Goal: Task Accomplishment & Management: Complete application form

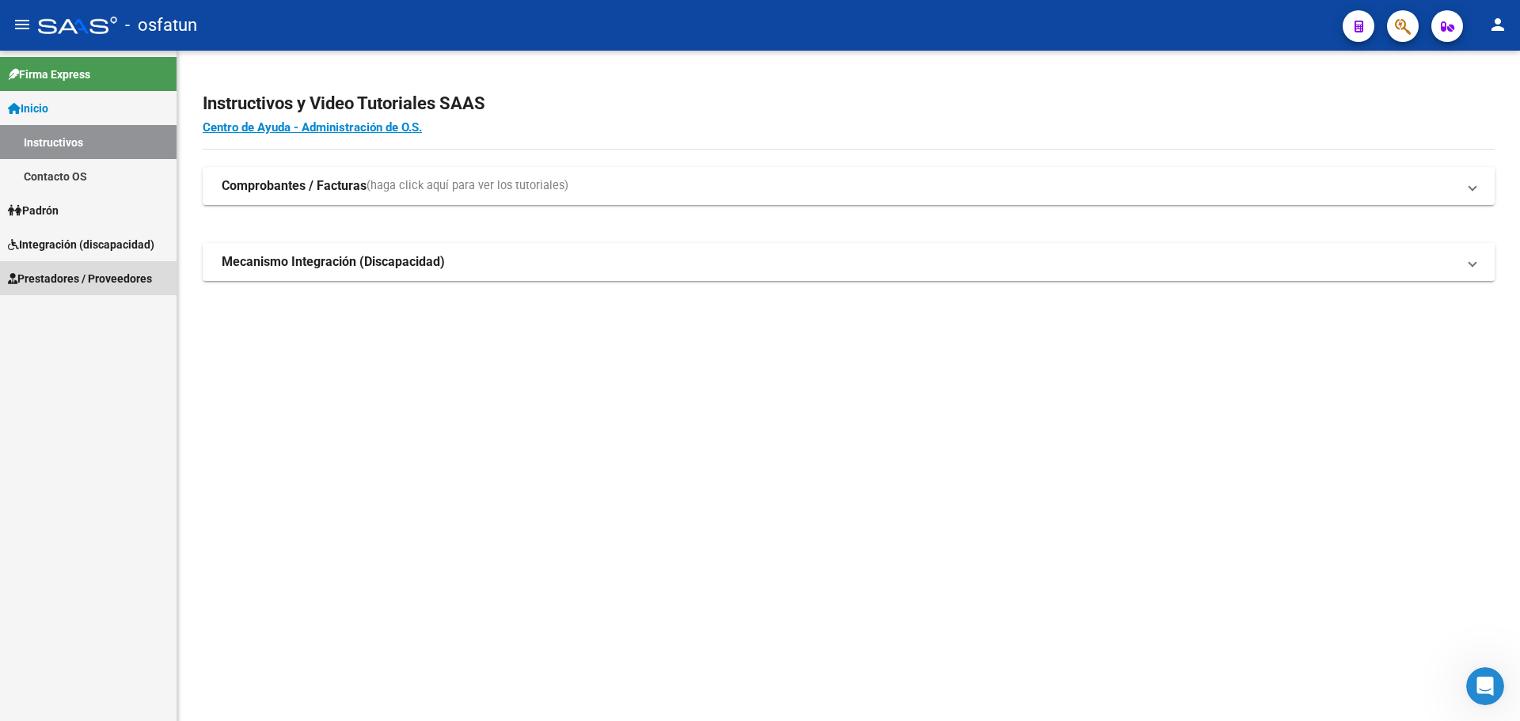
click at [95, 282] on span "Prestadores / Proveedores" at bounding box center [80, 278] width 144 height 17
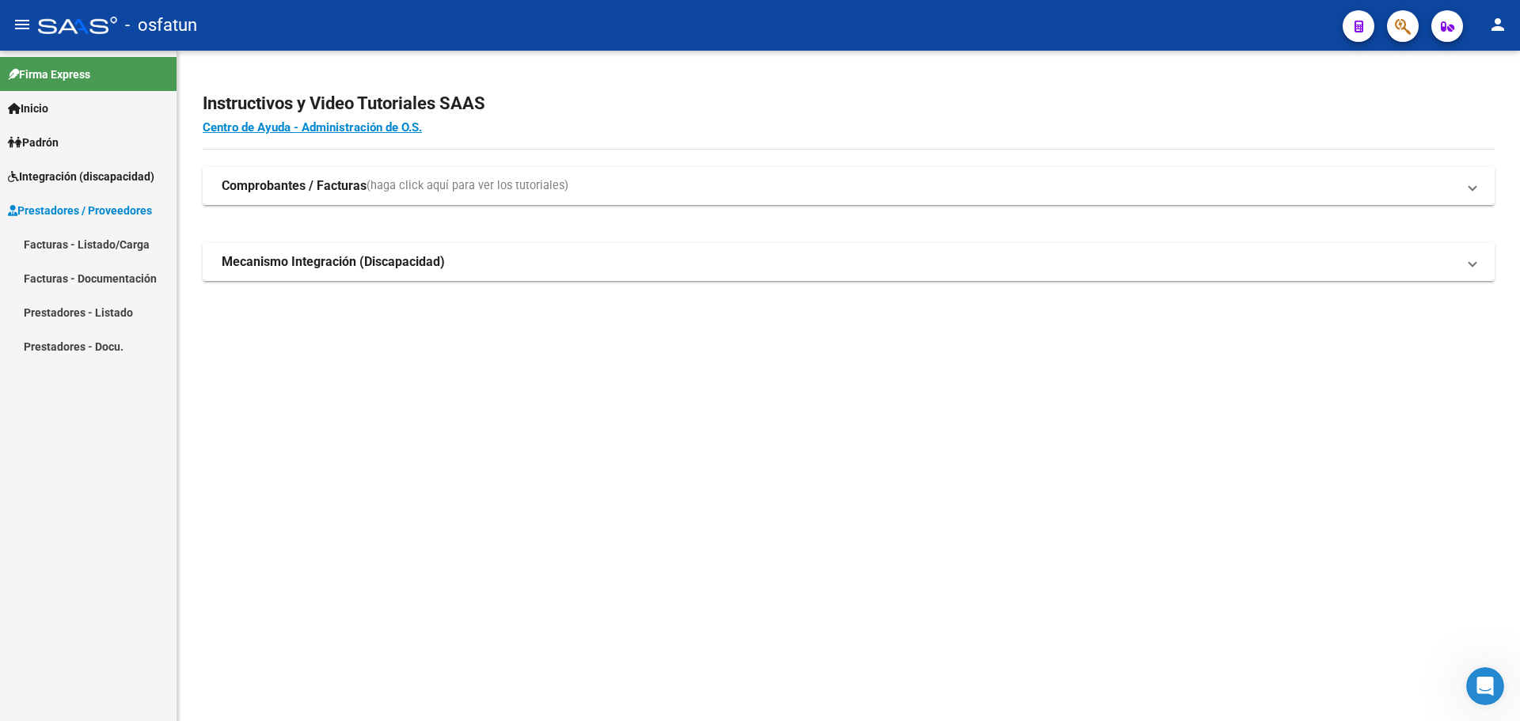
click at [113, 237] on link "Facturas - Listado/Carga" at bounding box center [88, 244] width 177 height 34
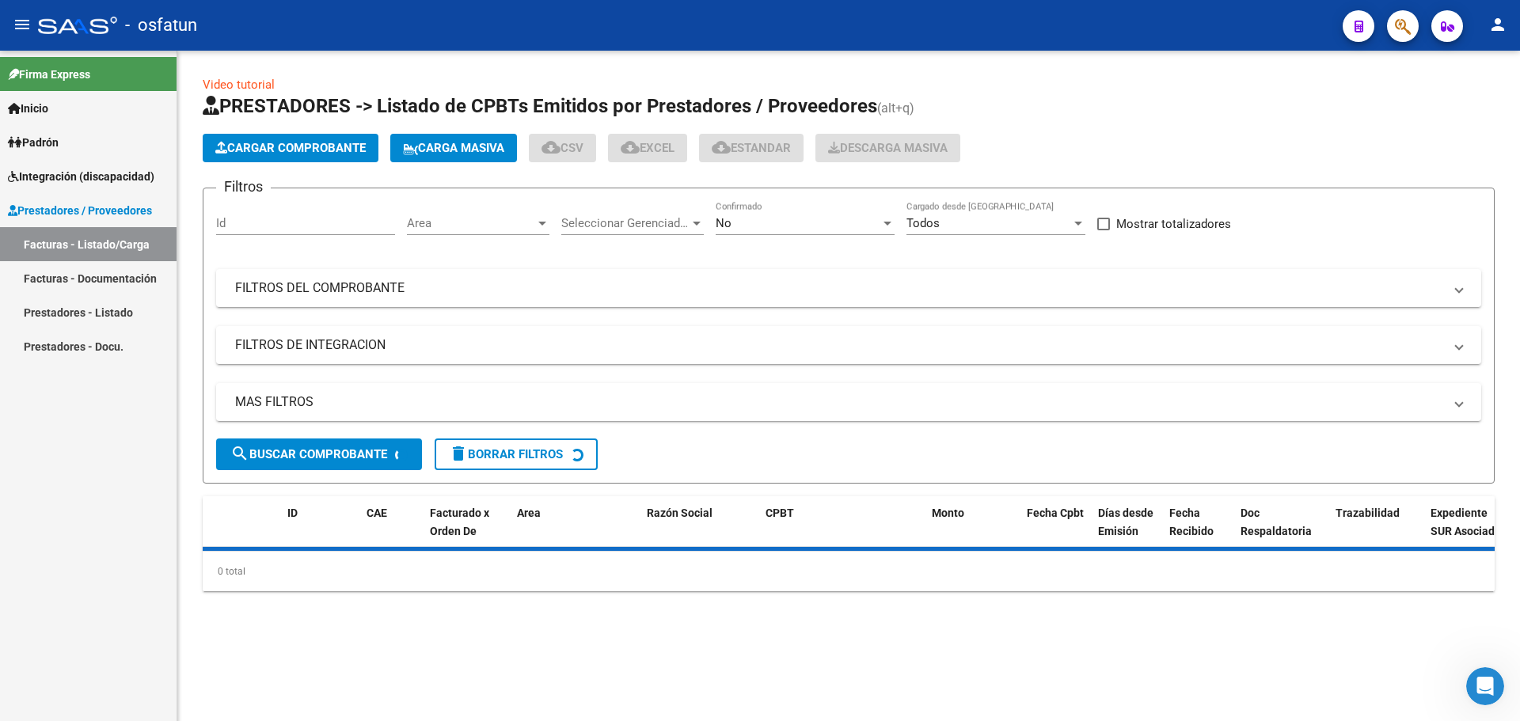
click at [299, 147] on span "Cargar Comprobante" at bounding box center [290, 148] width 150 height 14
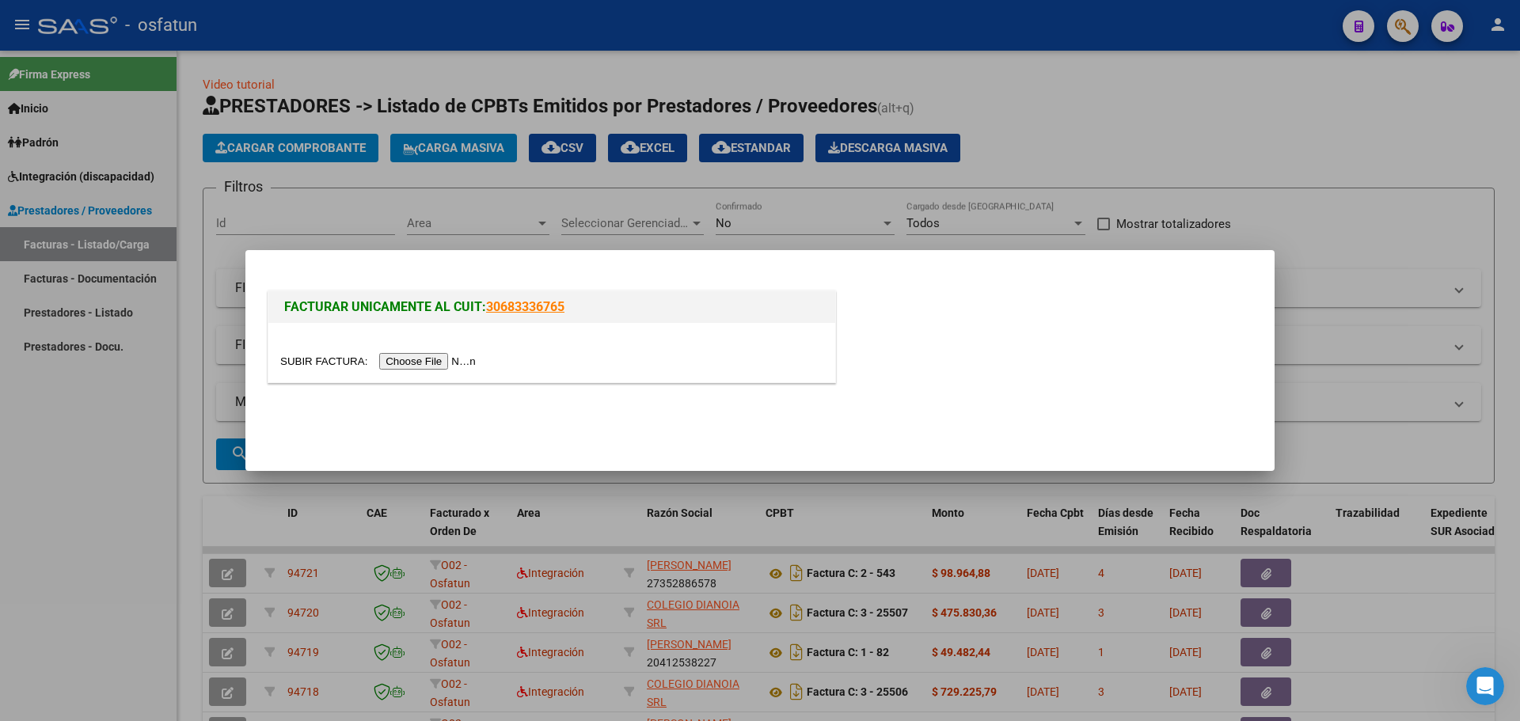
click at [387, 358] on input "file" at bounding box center [380, 361] width 200 height 17
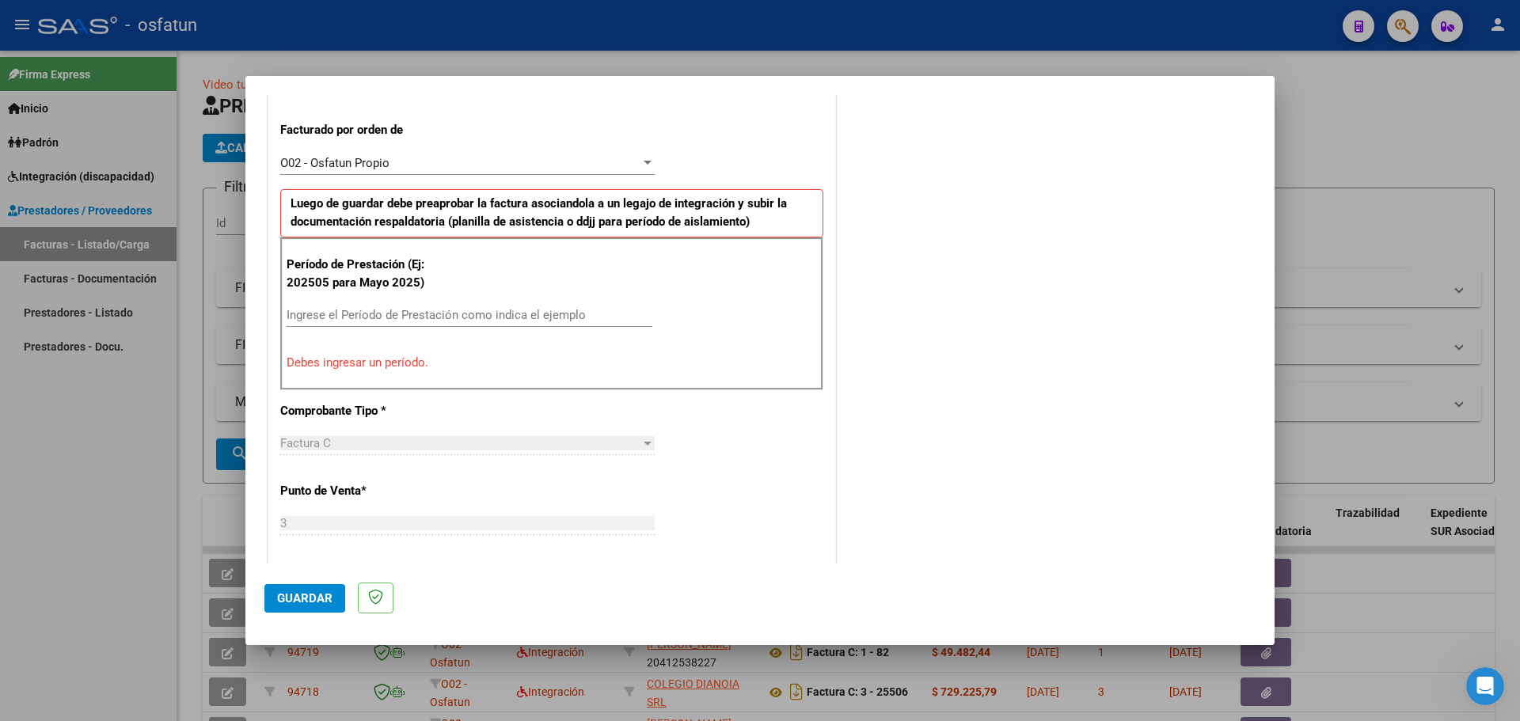
scroll to position [424, 0]
click at [378, 321] on input "Ingrese el Período de Prestación como indica el ejemplo" at bounding box center [470, 318] width 366 height 14
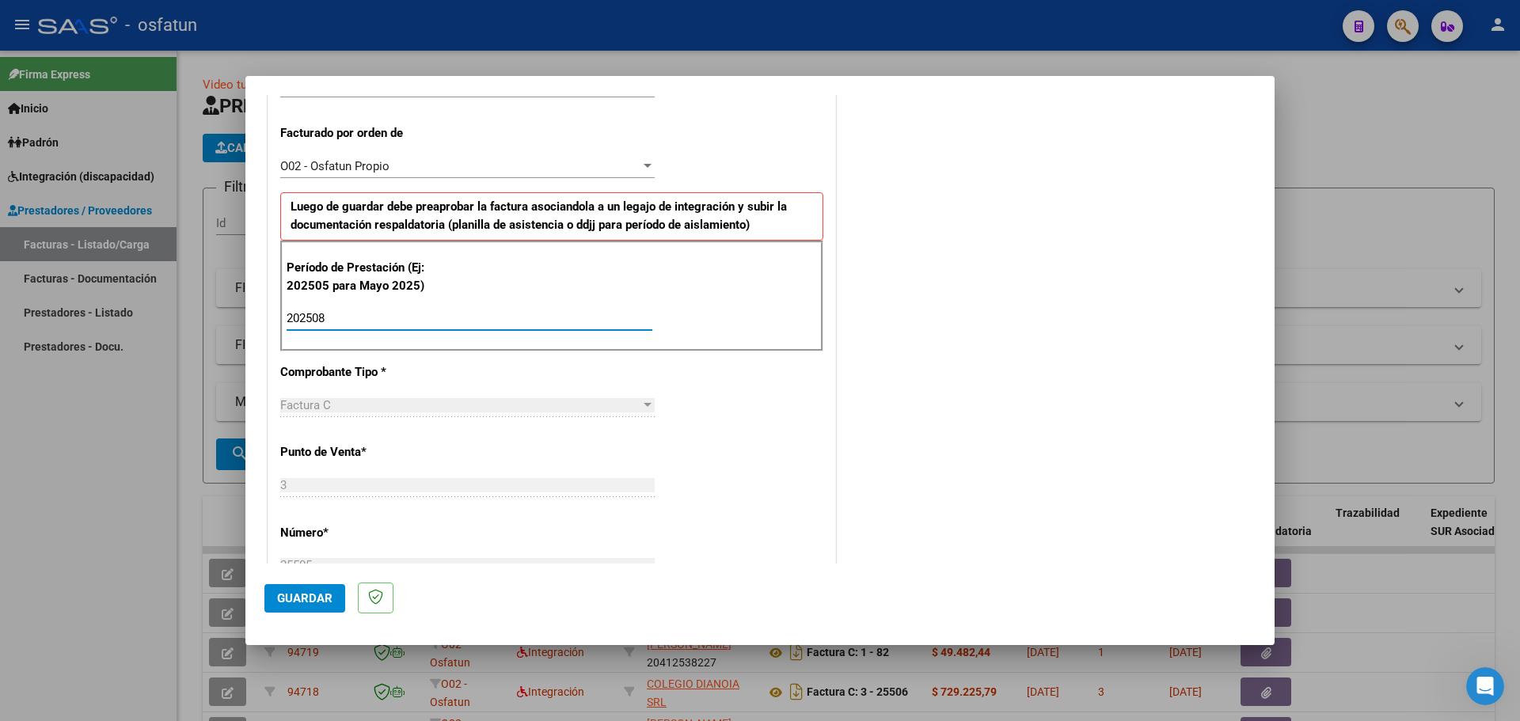
type input "202508"
click at [287, 602] on span "Guardar" at bounding box center [304, 599] width 55 height 14
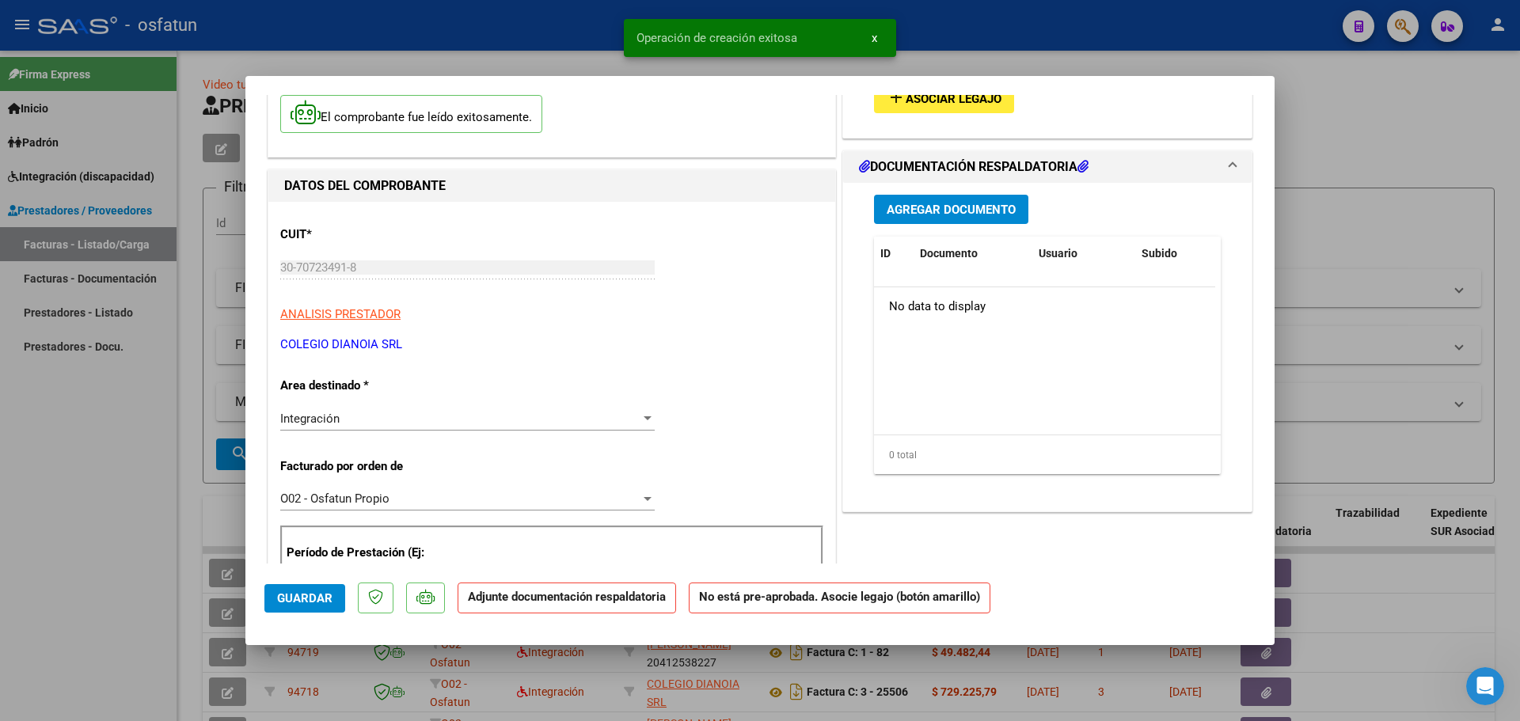
scroll to position [0, 0]
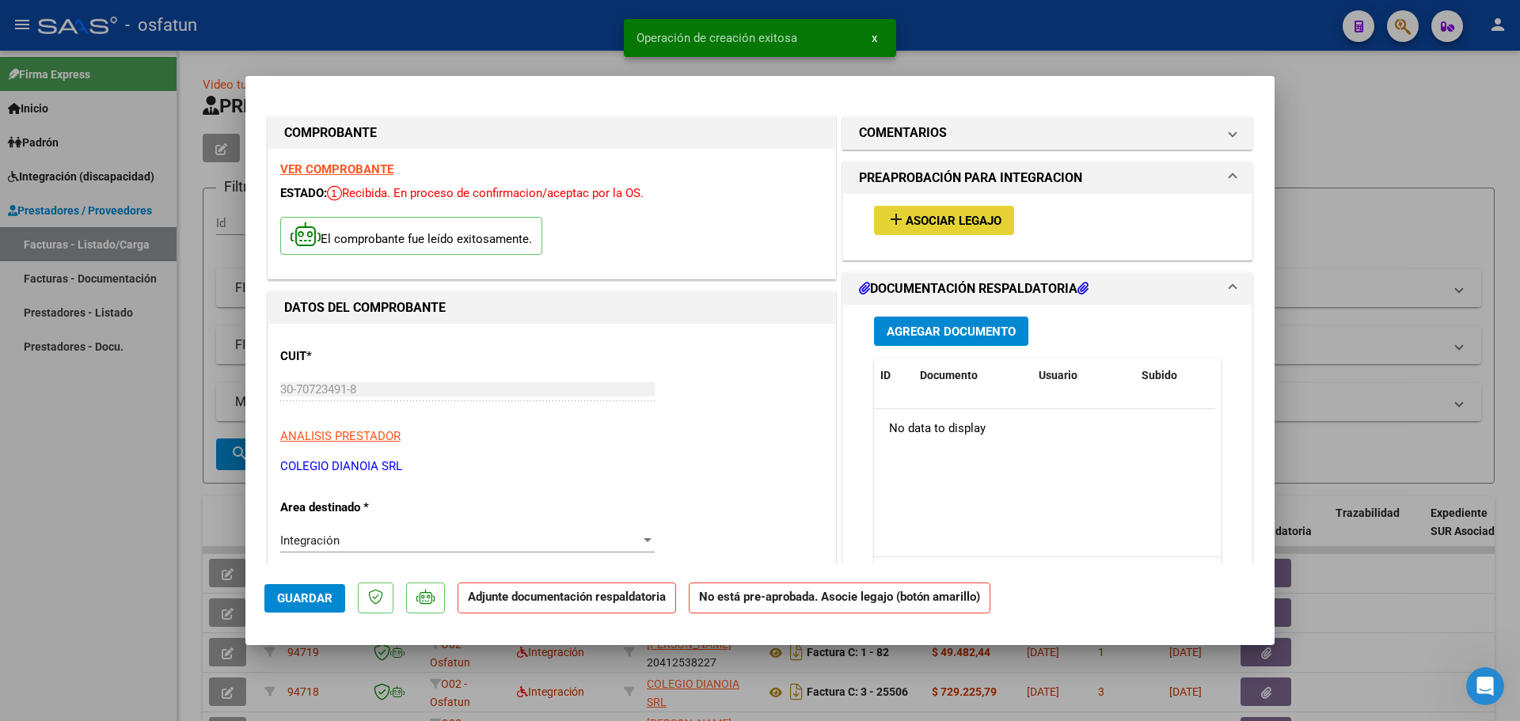
click at [933, 222] on span "Asociar Legajo" at bounding box center [954, 221] width 96 height 14
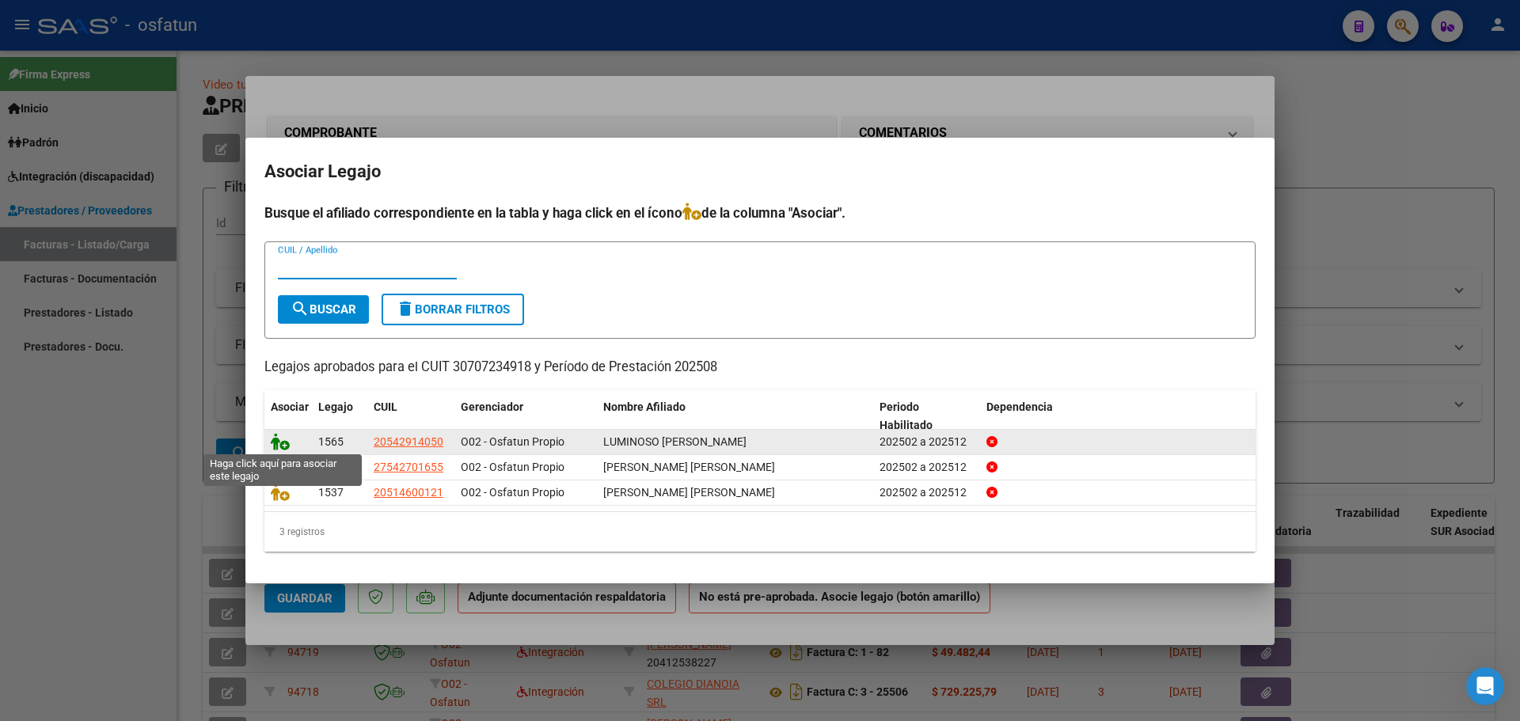
click at [276, 443] on icon at bounding box center [280, 441] width 19 height 17
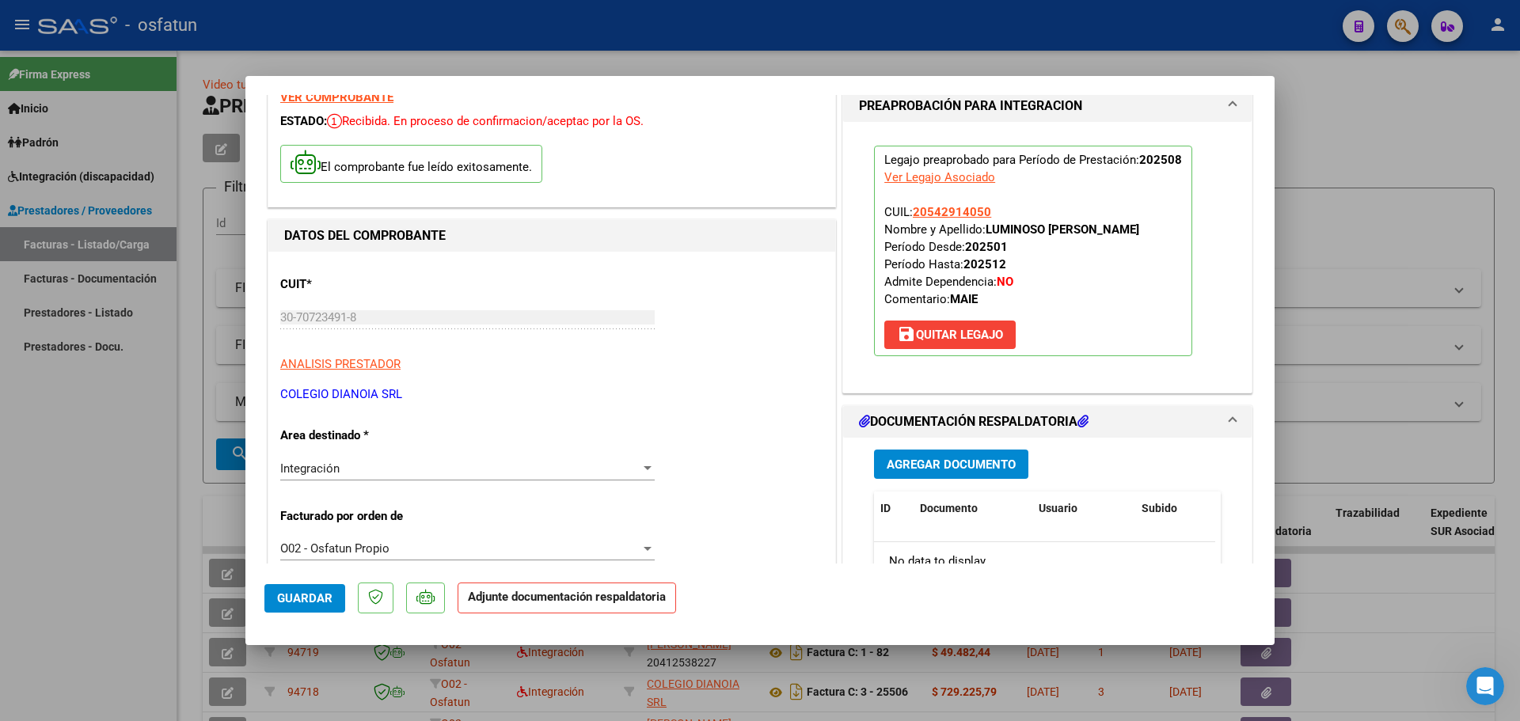
scroll to position [238, 0]
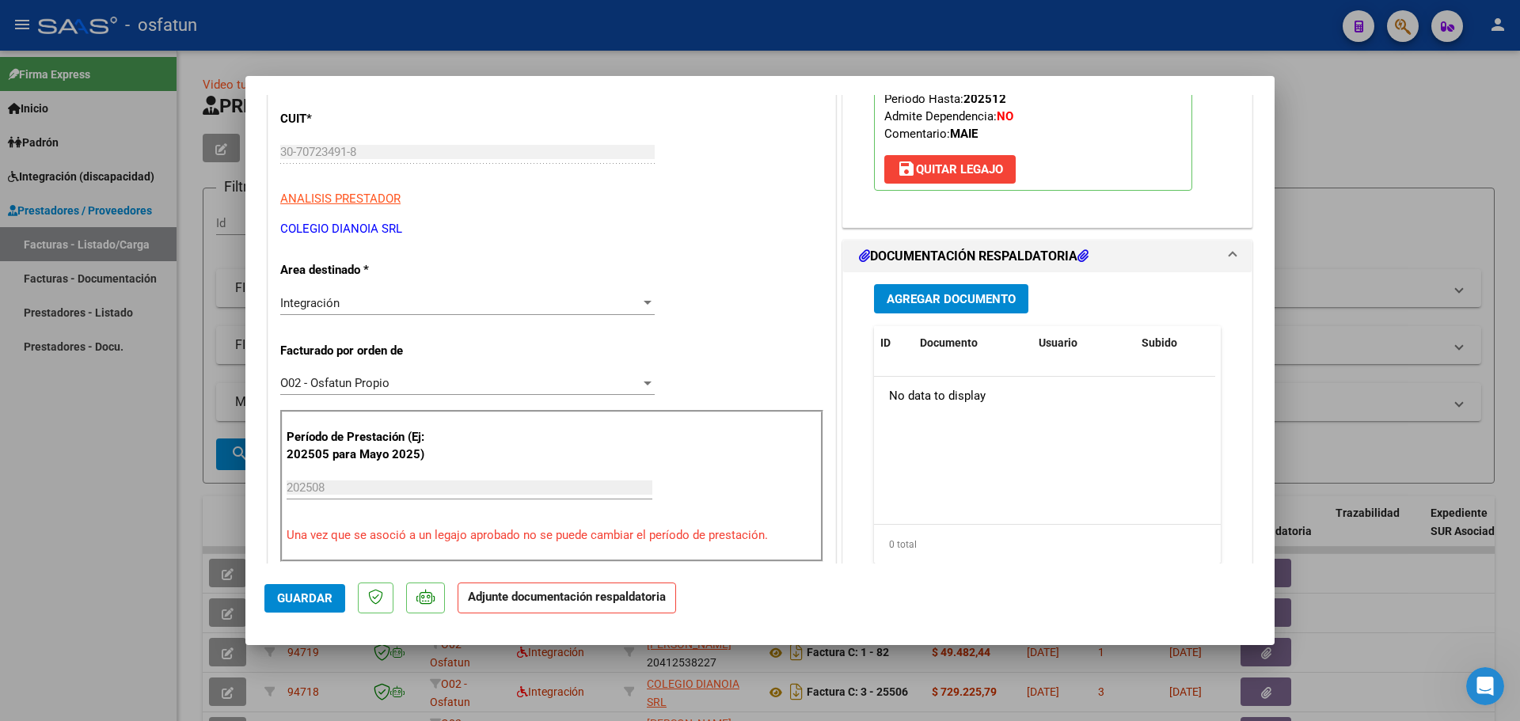
click at [963, 303] on span "Agregar Documento" at bounding box center [951, 299] width 129 height 14
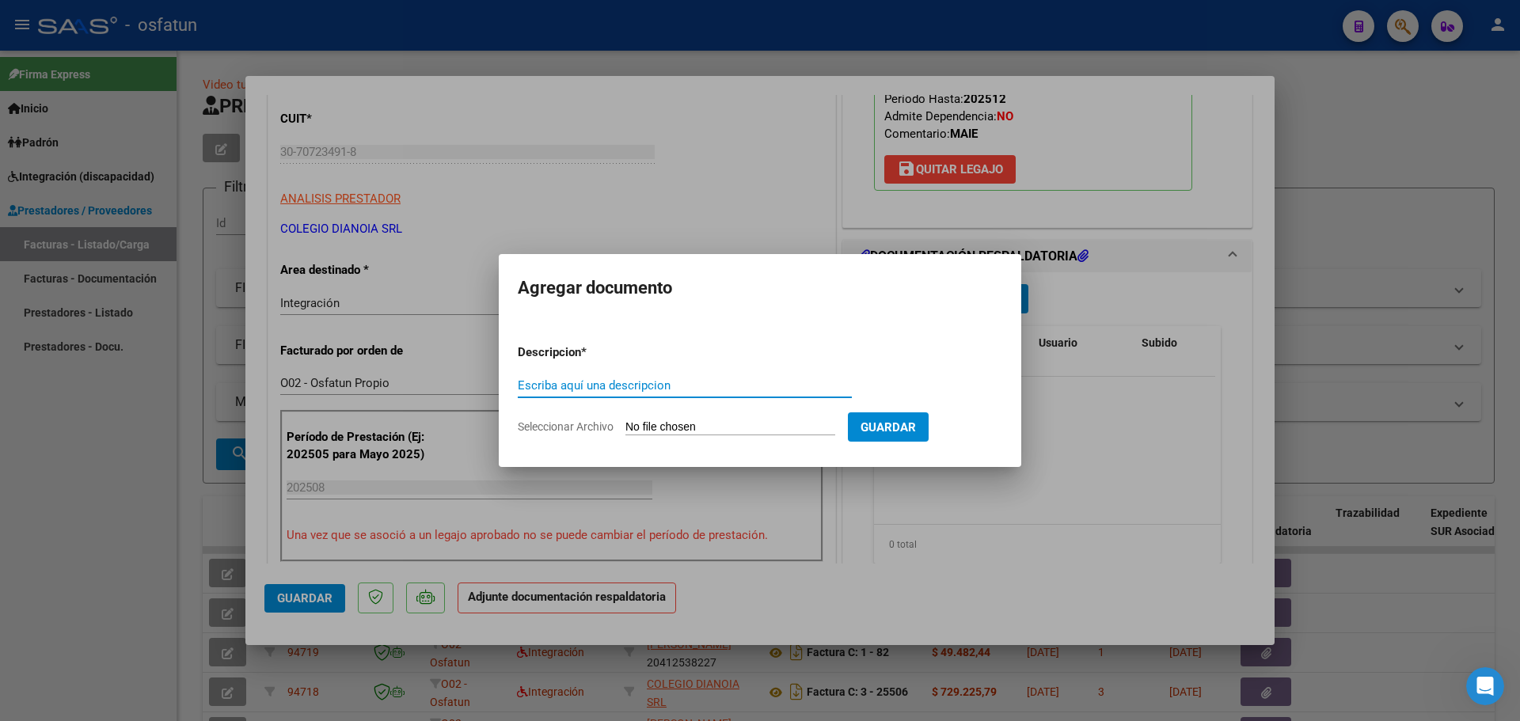
click at [591, 381] on input "Escriba aquí una descripcion" at bounding box center [685, 386] width 334 height 14
type input "A"
type input "S"
type input "ASISTENCIA + AUTORIZACION OSFATUN AGOST 2025"
type input "C:\fakepath\ilovepdf_merged (8).pdf"
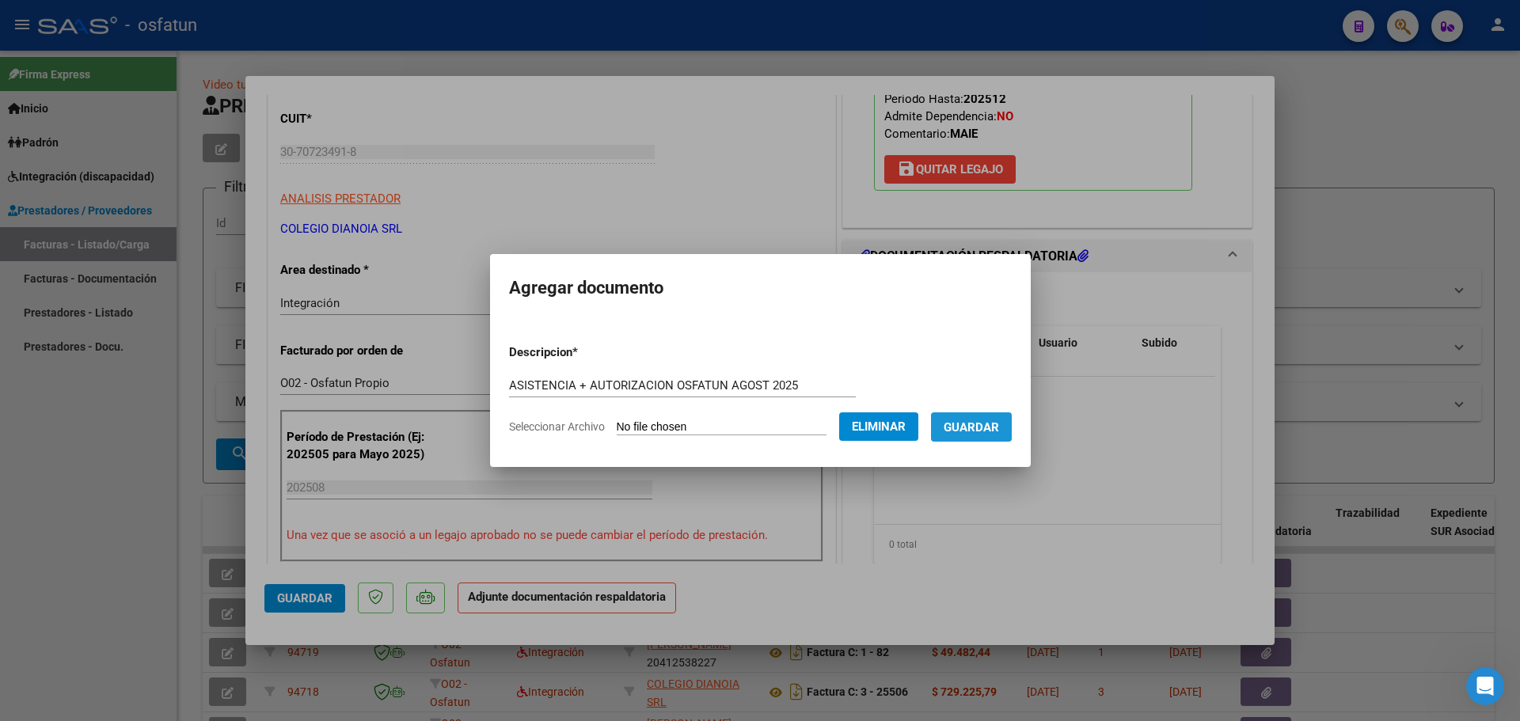
click at [987, 433] on span "Guardar" at bounding box center [971, 427] width 55 height 14
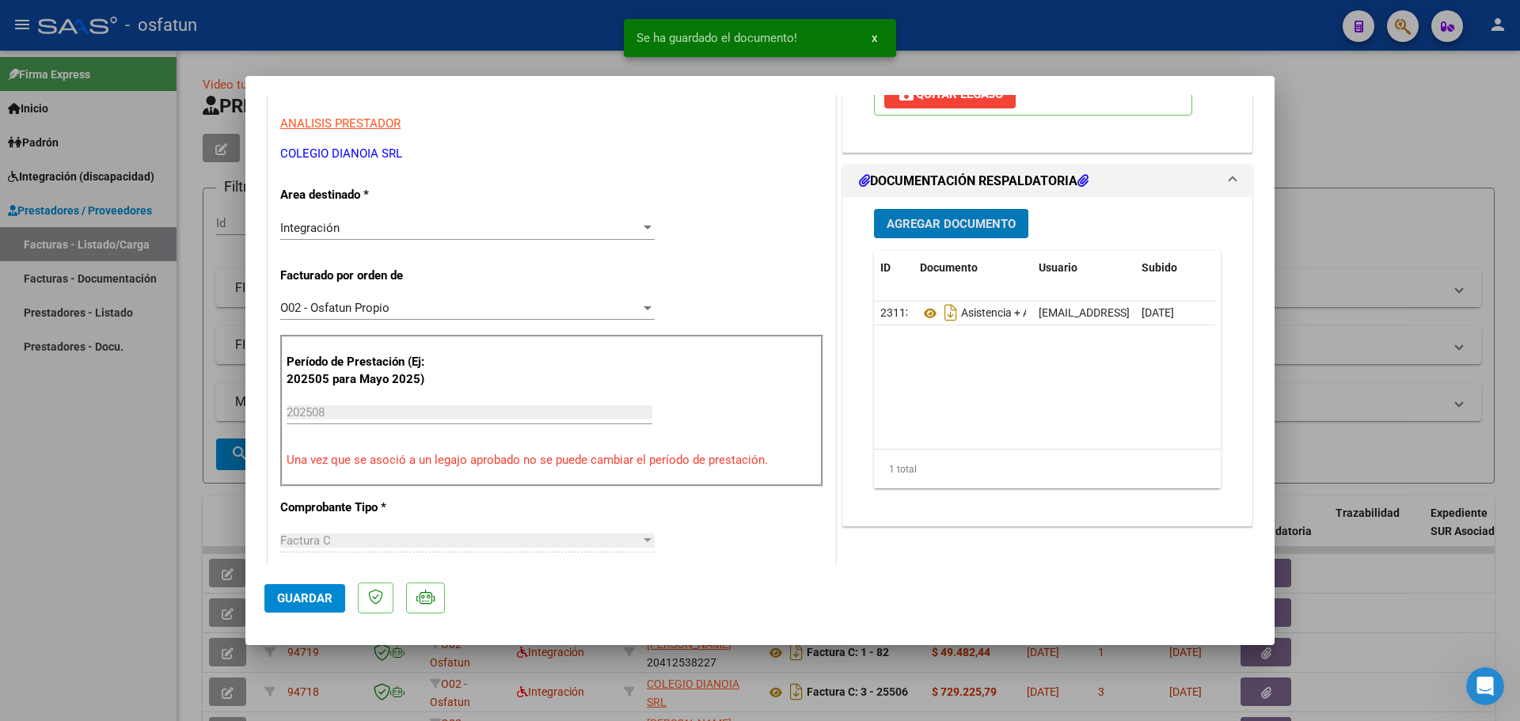
scroll to position [634, 0]
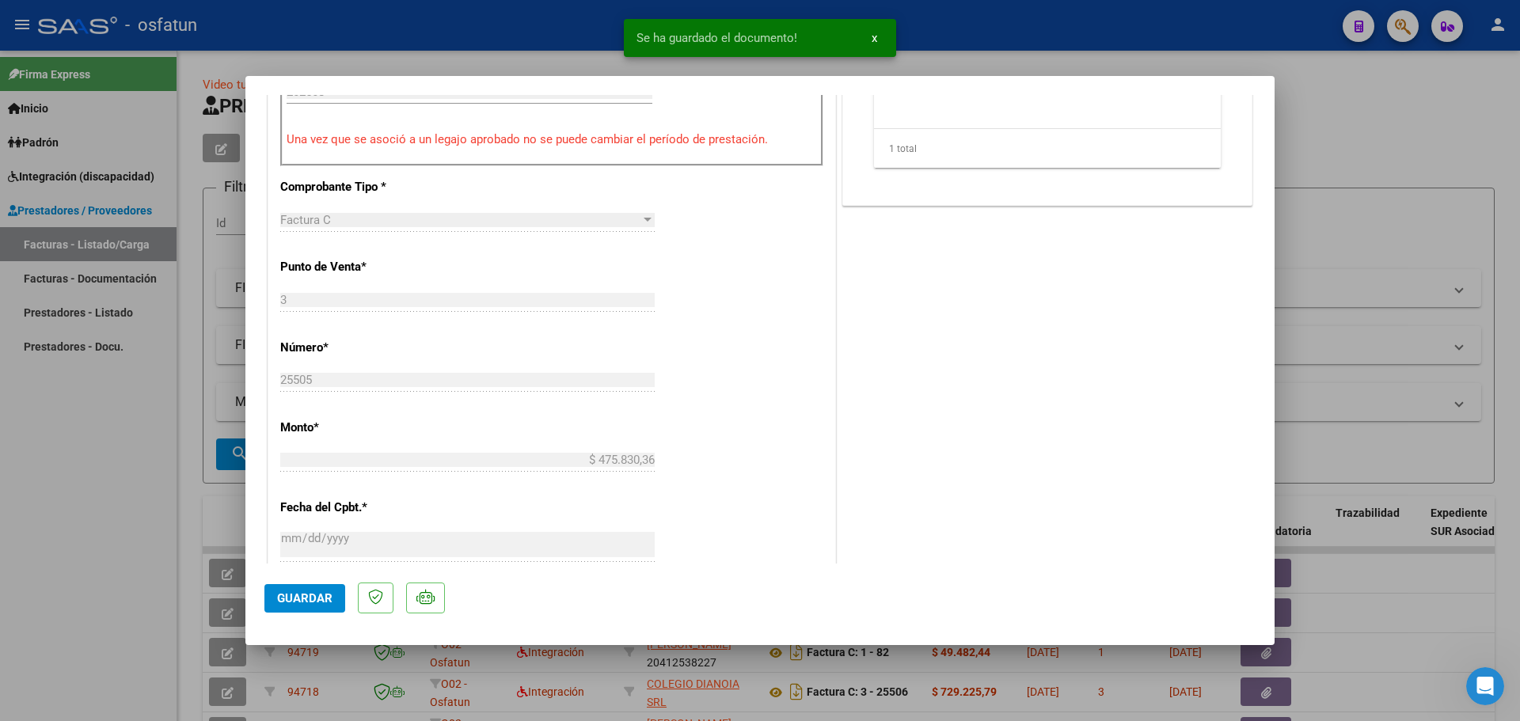
click at [302, 601] on span "Guardar" at bounding box center [304, 599] width 55 height 14
